Goal: Task Accomplishment & Management: Use online tool/utility

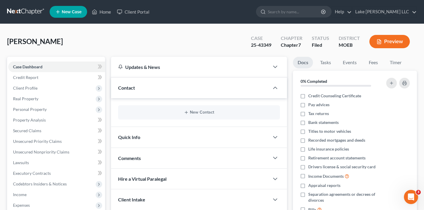
click at [385, 41] on button "Preview" at bounding box center [390, 41] width 40 height 13
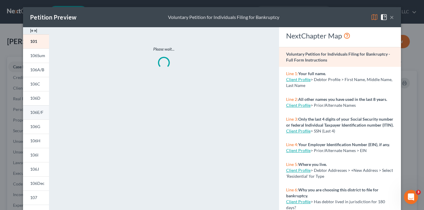
click at [38, 109] on link "106E/F" at bounding box center [36, 112] width 26 height 14
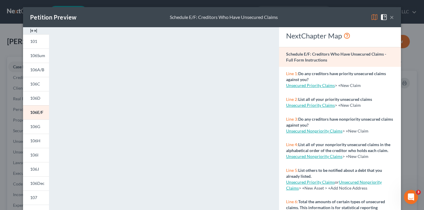
click at [13, 138] on div "Petition Preview Schedule E/F: Creditors Who Have Unsecured Claims × 101 106Sum…" at bounding box center [212, 105] width 424 height 210
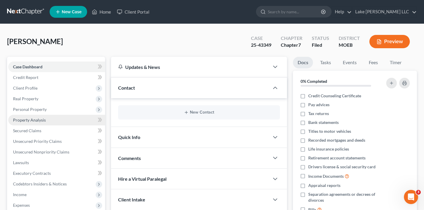
click at [43, 123] on link "Property Analysis" at bounding box center [56, 120] width 97 height 11
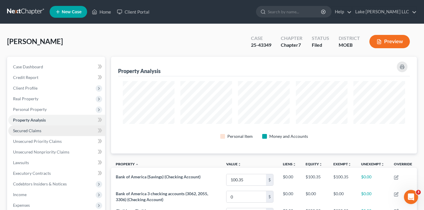
click at [43, 128] on link "Secured Claims" at bounding box center [56, 130] width 97 height 11
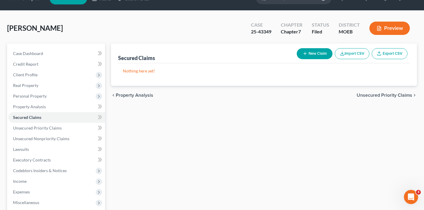
scroll to position [16, 0]
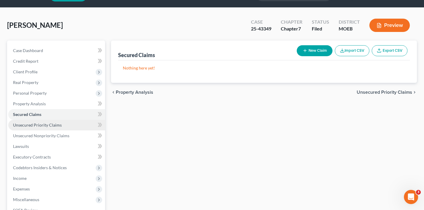
click at [65, 129] on link "Unsecured Priority Claims" at bounding box center [56, 125] width 97 height 11
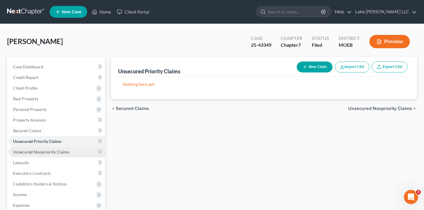
click at [63, 147] on link "Unsecured Nonpriority Claims" at bounding box center [56, 152] width 97 height 11
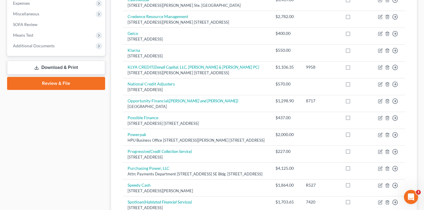
scroll to position [202, 0]
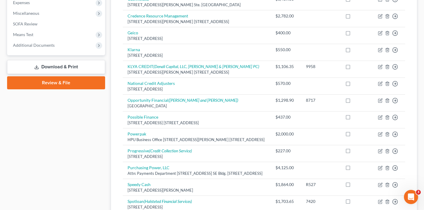
click at [63, 69] on link "Download & Print" at bounding box center [56, 67] width 98 height 14
